Goal: Task Accomplishment & Management: Manage account settings

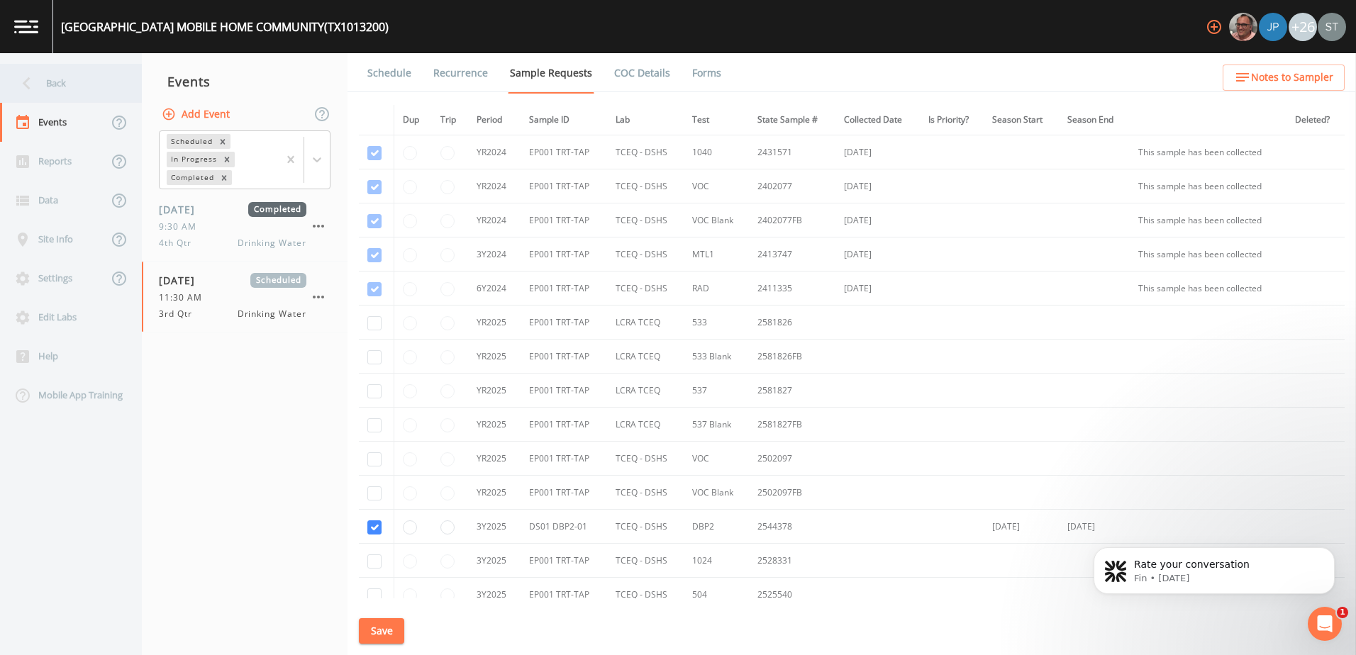
click at [80, 86] on div "Back" at bounding box center [64, 83] width 128 height 39
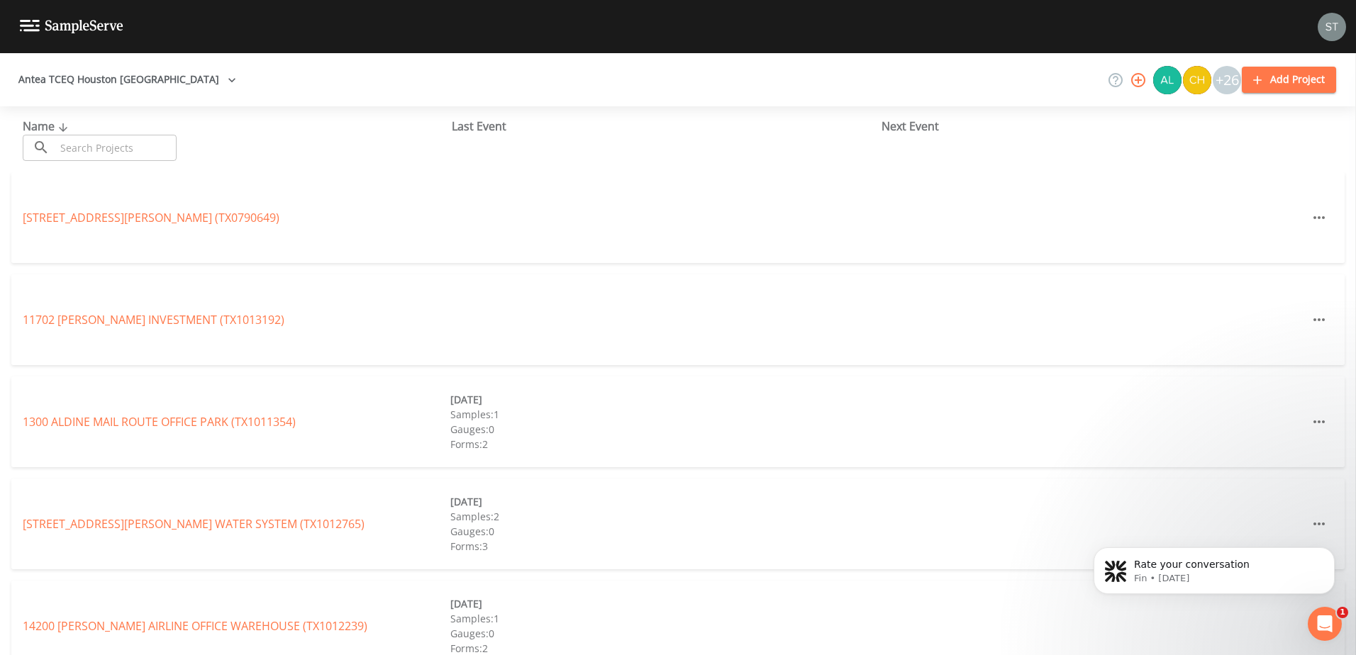
click at [167, 87] on button "Antea TCEQ Houston [GEOGRAPHIC_DATA]" at bounding box center [127, 80] width 229 height 26
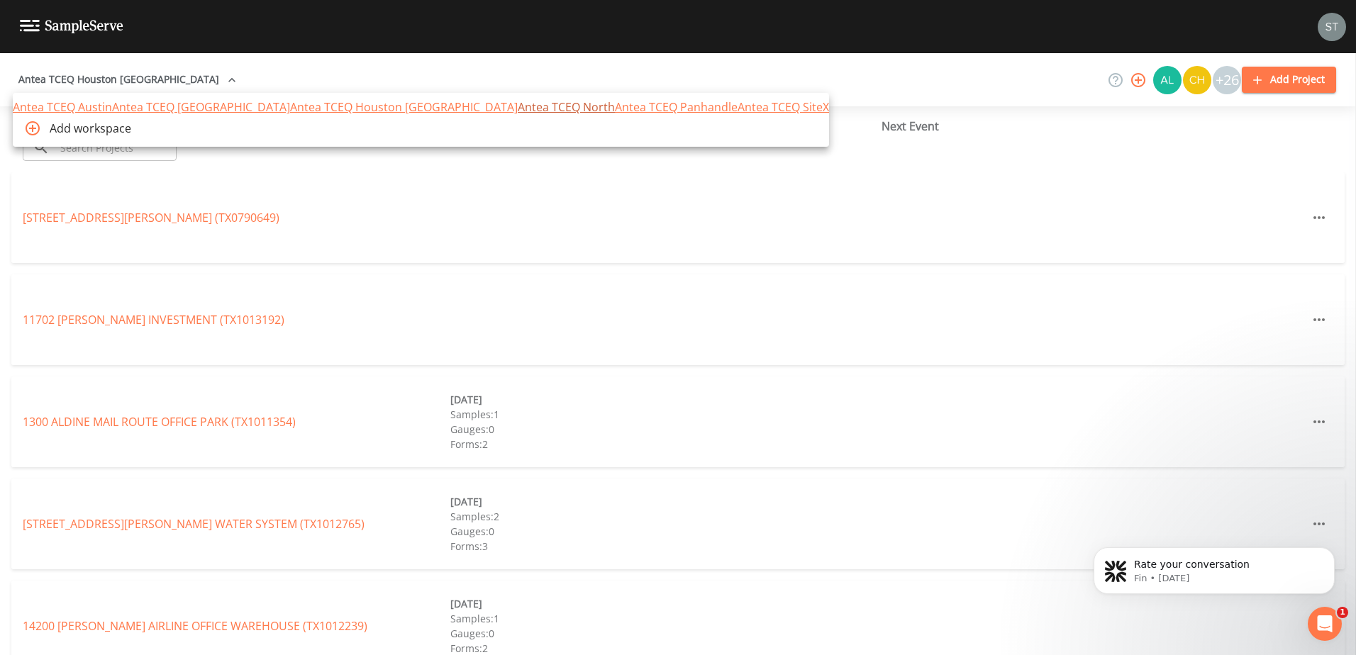
click at [518, 115] on link "Antea TCEQ North" at bounding box center [566, 107] width 97 height 16
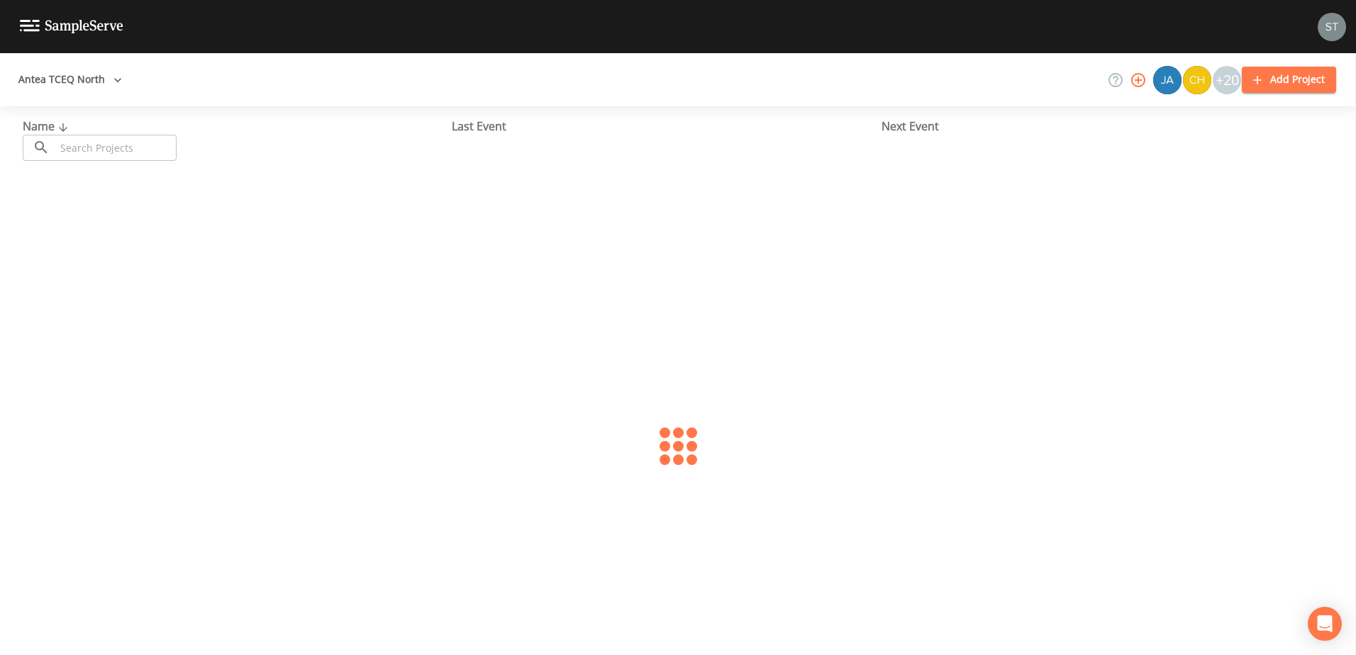
drag, startPoint x: 0, startPoint y: 0, endPoint x: 129, endPoint y: 153, distance: 200.4
click at [129, 153] on input "text" at bounding box center [115, 148] width 121 height 26
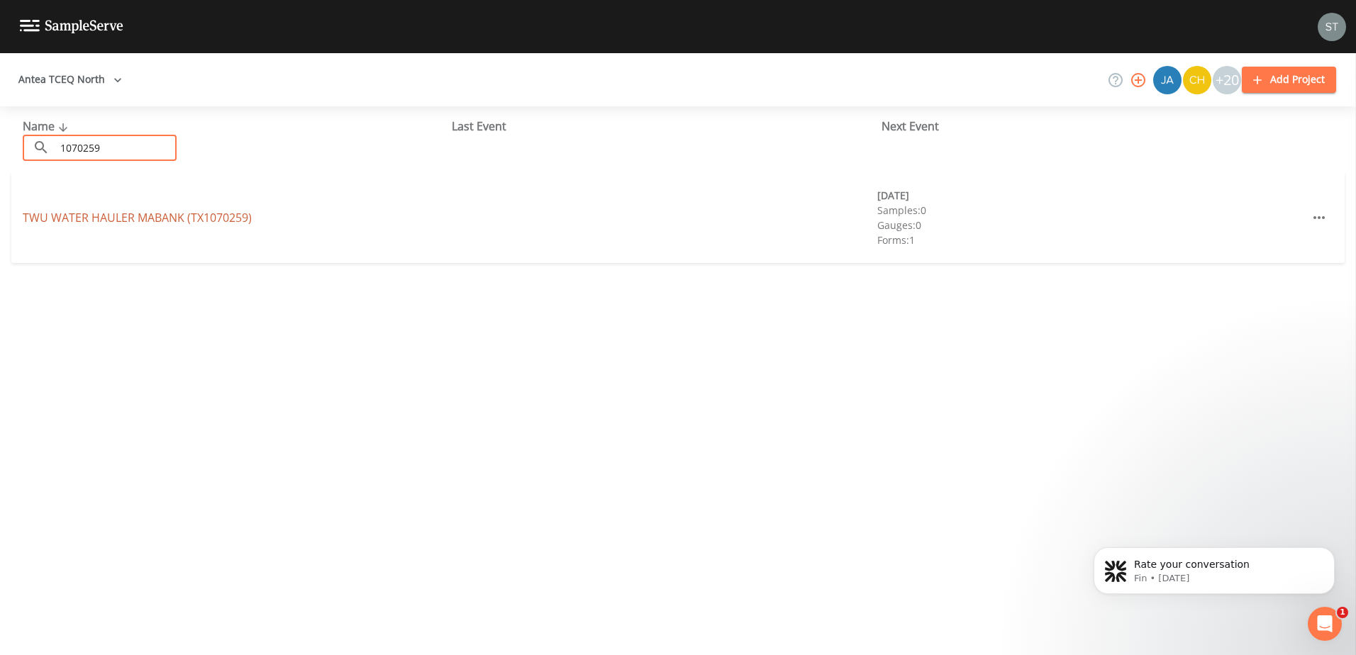
type input "1070259"
click at [125, 225] on link "TWU WATER HAULER MABANK (TX1070259)" at bounding box center [137, 218] width 229 height 16
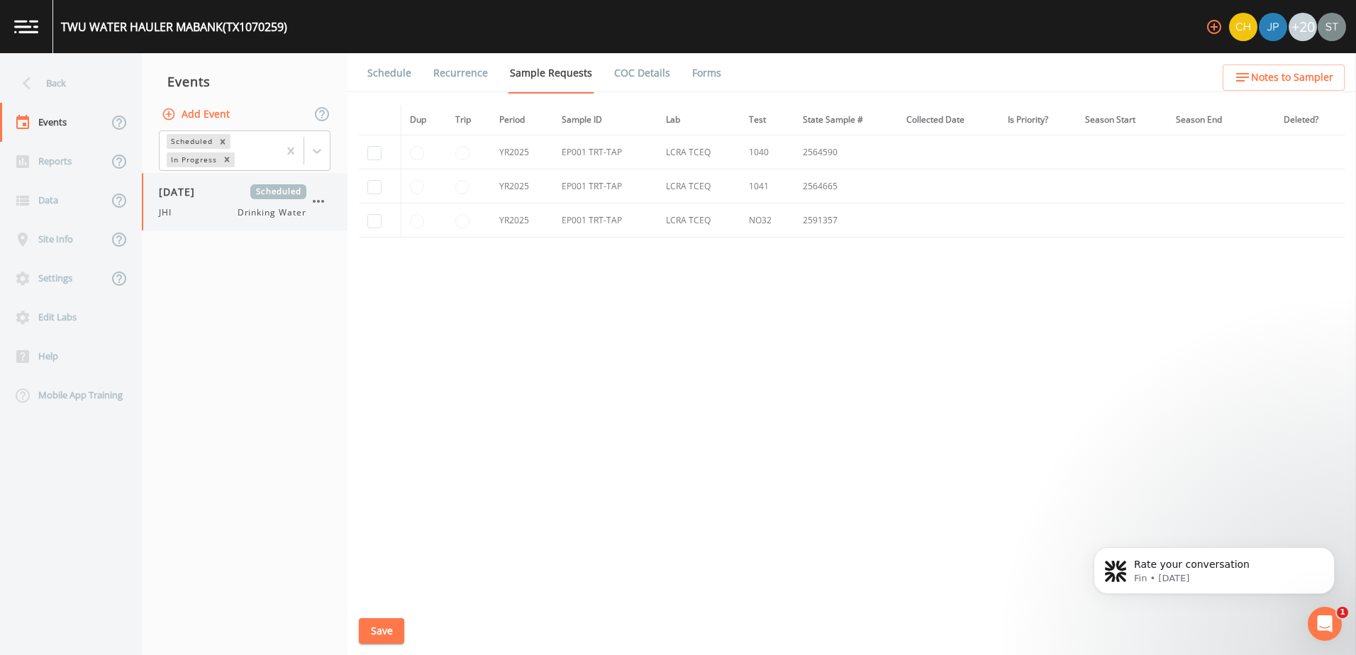
click at [217, 202] on div "[DATE] Scheduled JHI Drinking Water" at bounding box center [233, 201] width 148 height 35
click at [378, 216] on input "checkbox" at bounding box center [374, 221] width 14 height 14
checkbox input "true"
click at [392, 628] on button "Save" at bounding box center [381, 632] width 45 height 26
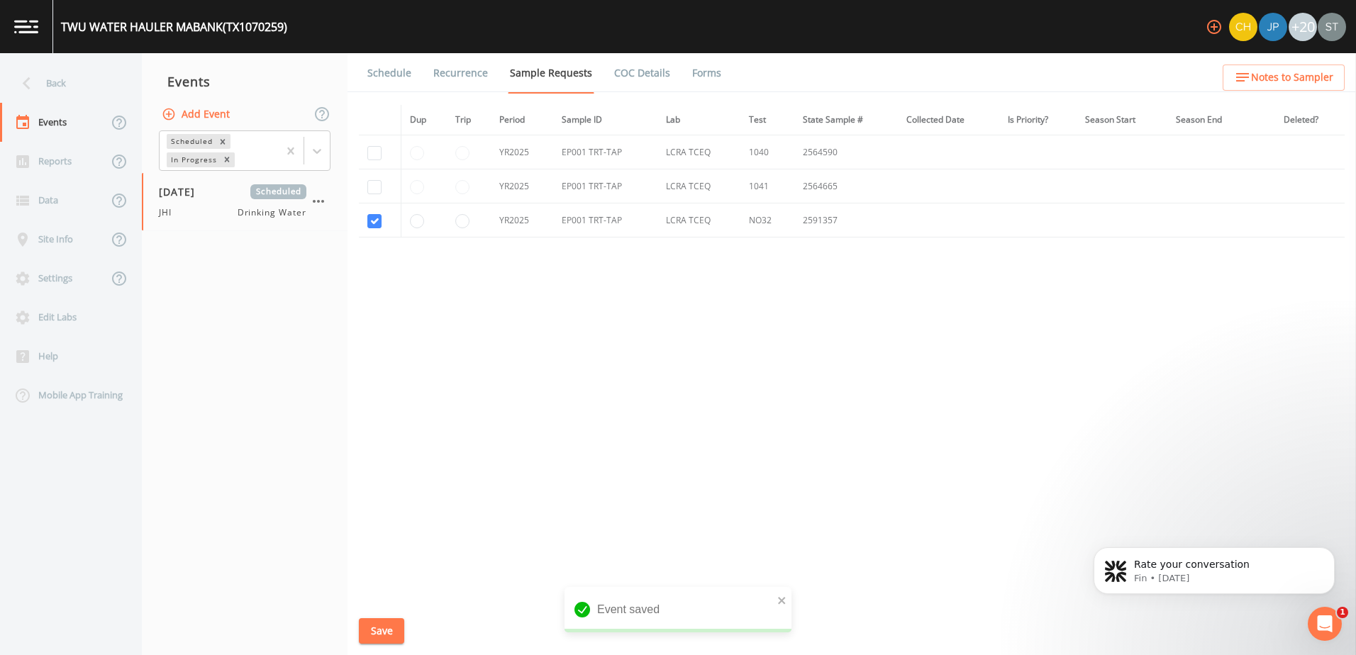
click at [401, 74] on link "Schedule" at bounding box center [389, 73] width 48 height 40
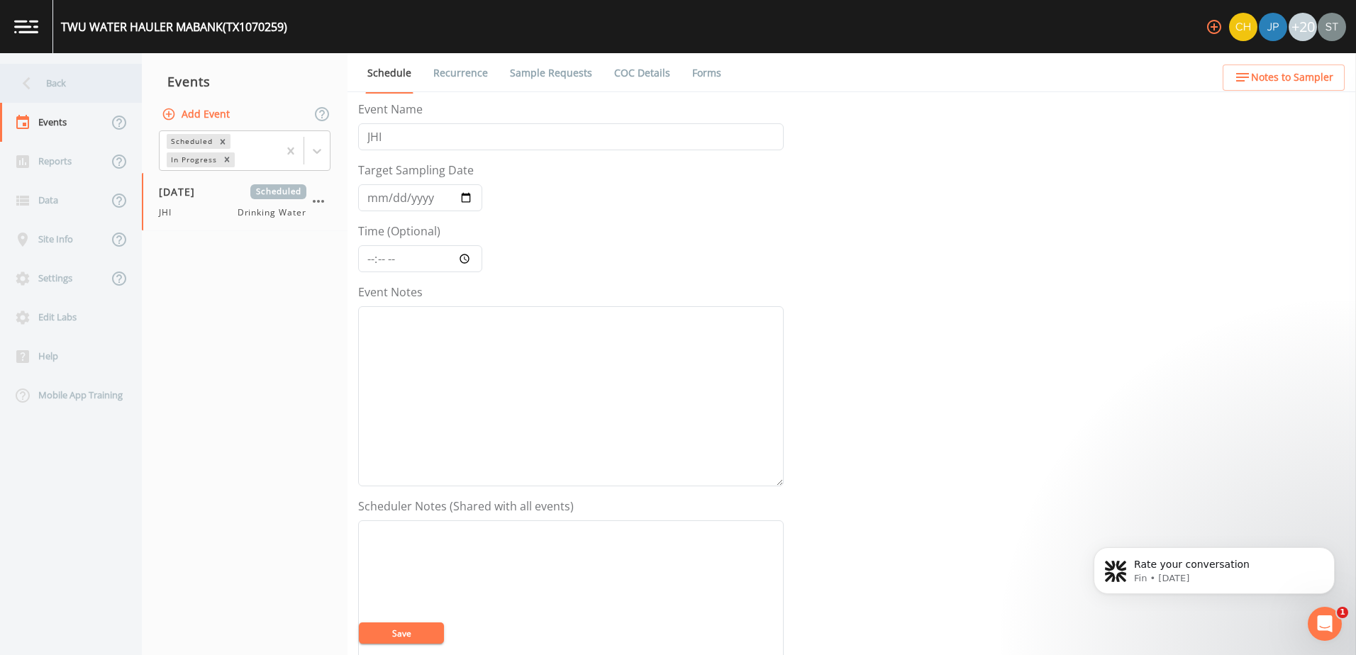
click at [26, 80] on icon at bounding box center [26, 83] width 25 height 25
